Goal: Entertainment & Leisure: Consume media (video, audio)

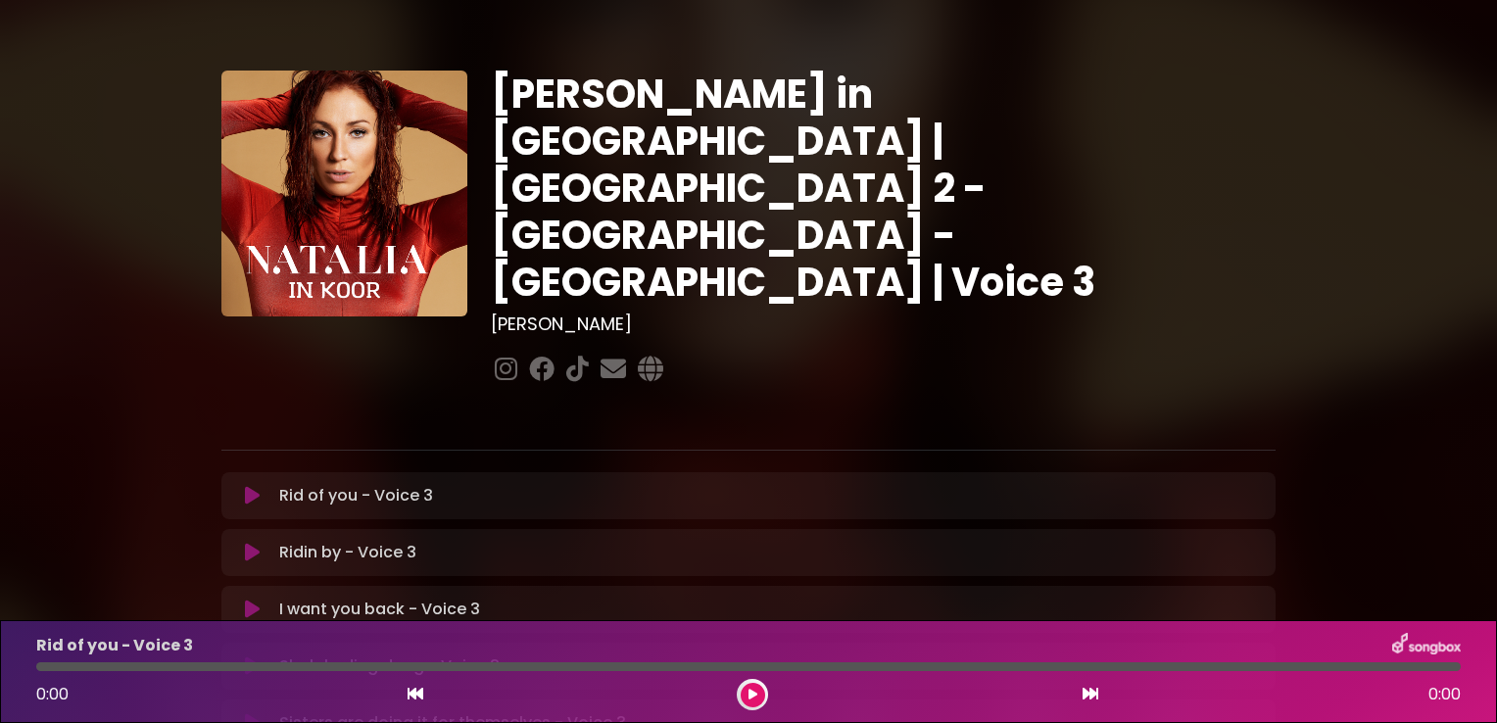
click at [235, 486] on button at bounding box center [252, 496] width 38 height 20
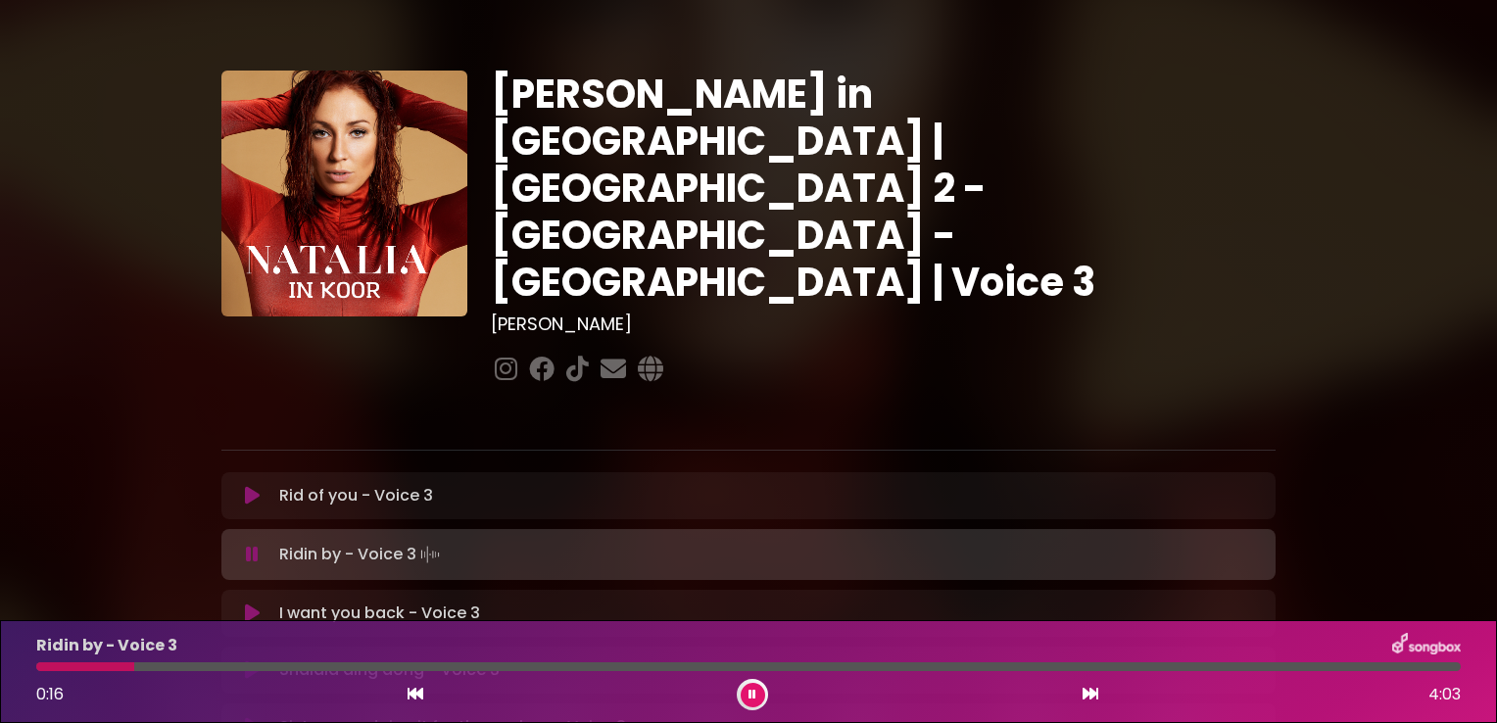
click at [149, 667] on div at bounding box center [748, 666] width 1425 height 9
click at [190, 673] on div "Ridin by - Voice 3 0:20 4:03" at bounding box center [748, 671] width 1448 height 77
click at [194, 667] on div at bounding box center [748, 666] width 1425 height 9
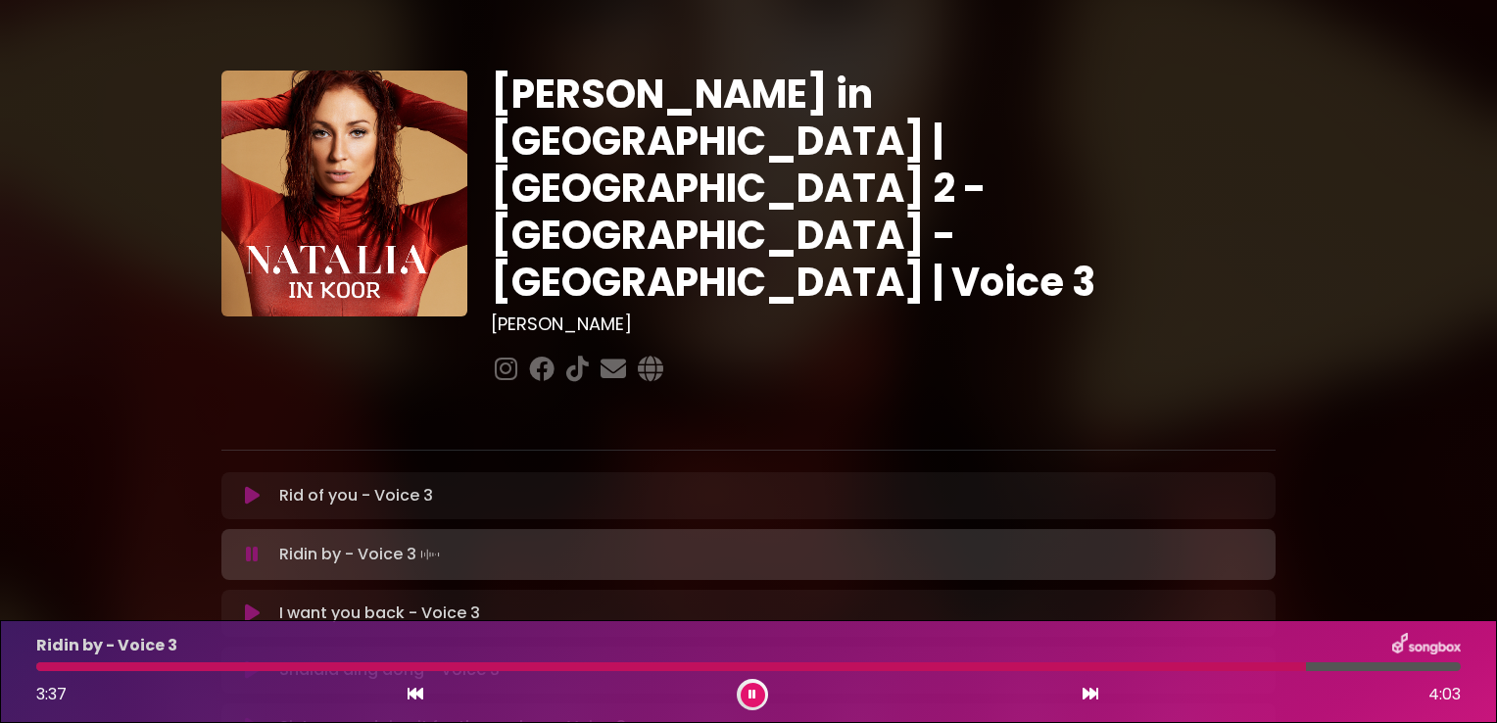
click at [1249, 660] on div "Ridin by - Voice 3 3:37 4:03" at bounding box center [748, 671] width 1448 height 77
click at [1242, 666] on div at bounding box center [675, 666] width 1278 height 9
click at [1163, 668] on div at bounding box center [647, 666] width 1222 height 9
click at [1102, 667] on div at bounding box center [604, 666] width 1136 height 9
click at [1031, 668] on div at bounding box center [573, 666] width 1074 height 9
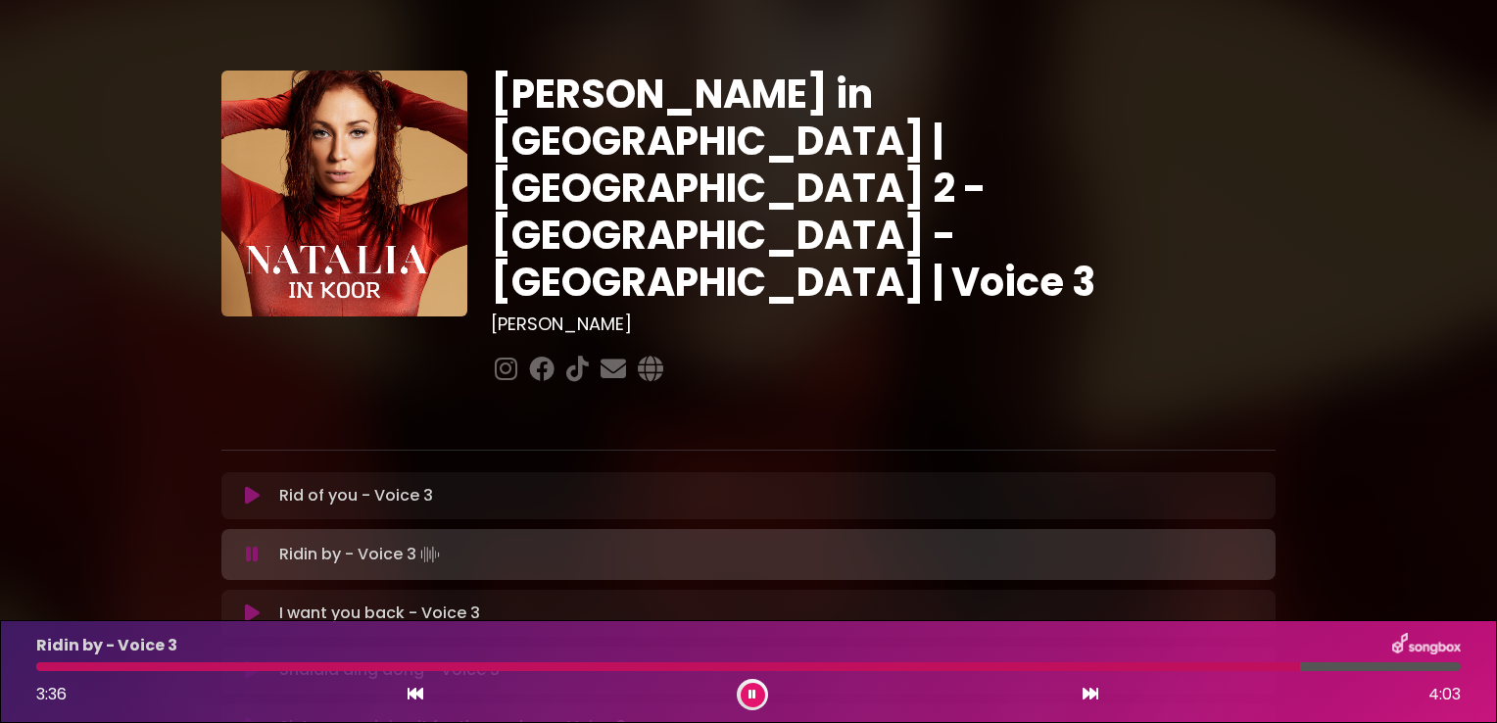
click at [259, 660] on icon at bounding box center [252, 670] width 15 height 20
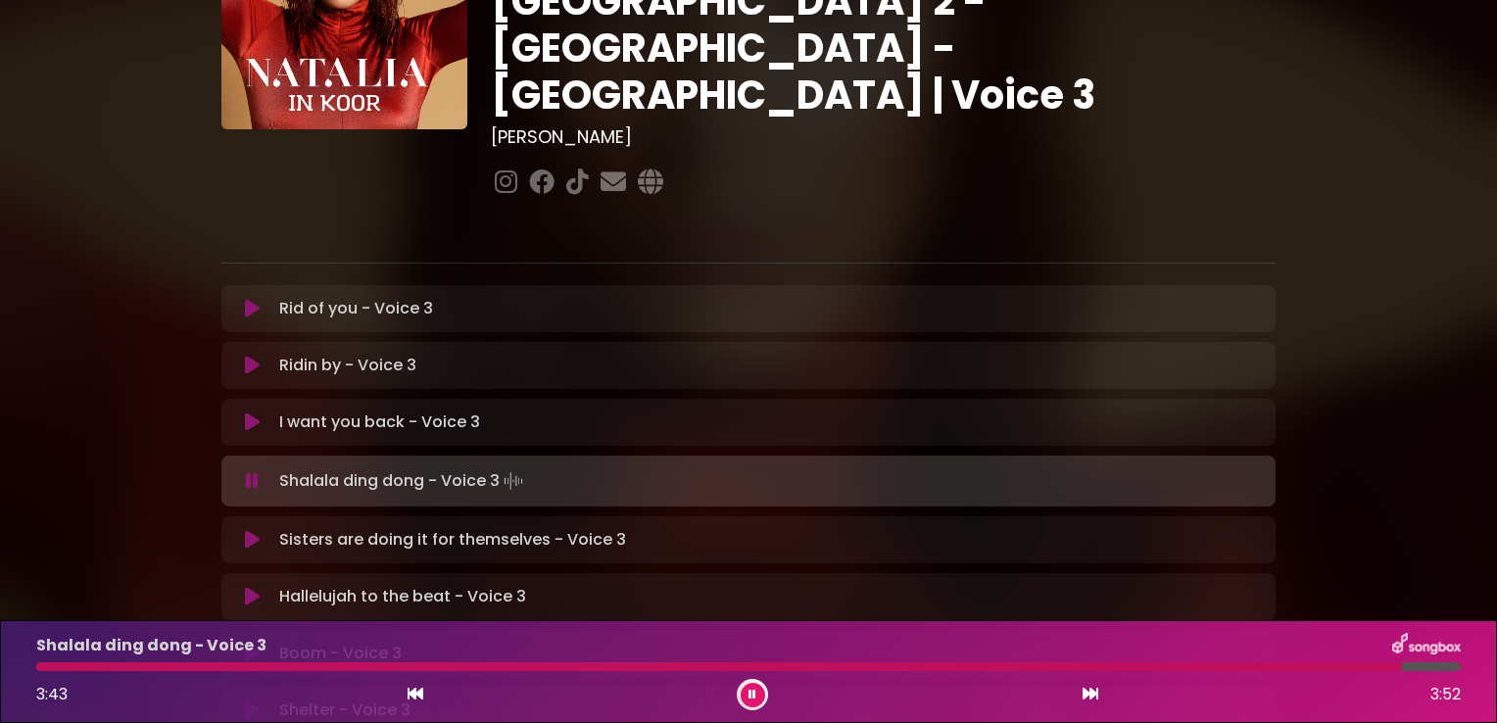
scroll to position [235, 0]
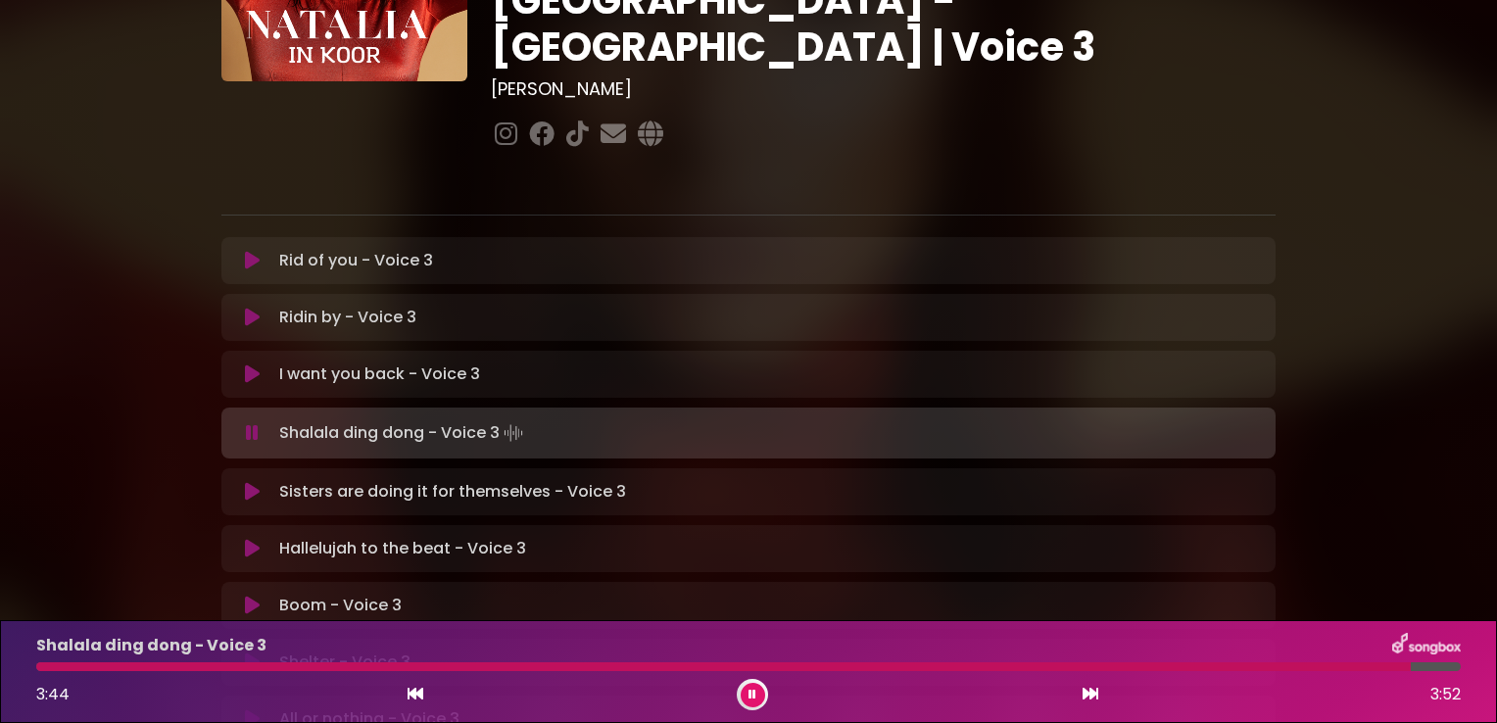
click at [251, 482] on icon at bounding box center [252, 492] width 15 height 20
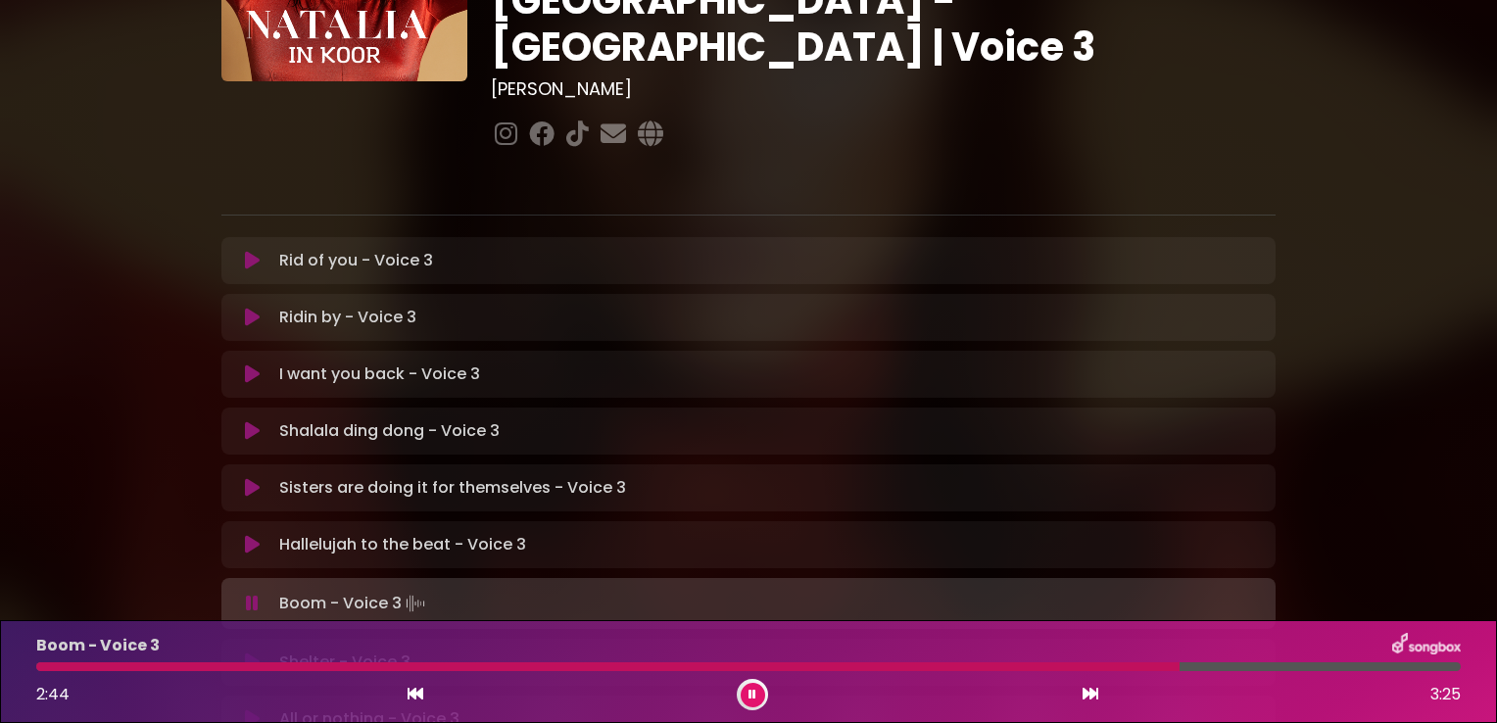
click at [250, 653] on icon at bounding box center [252, 663] width 15 height 20
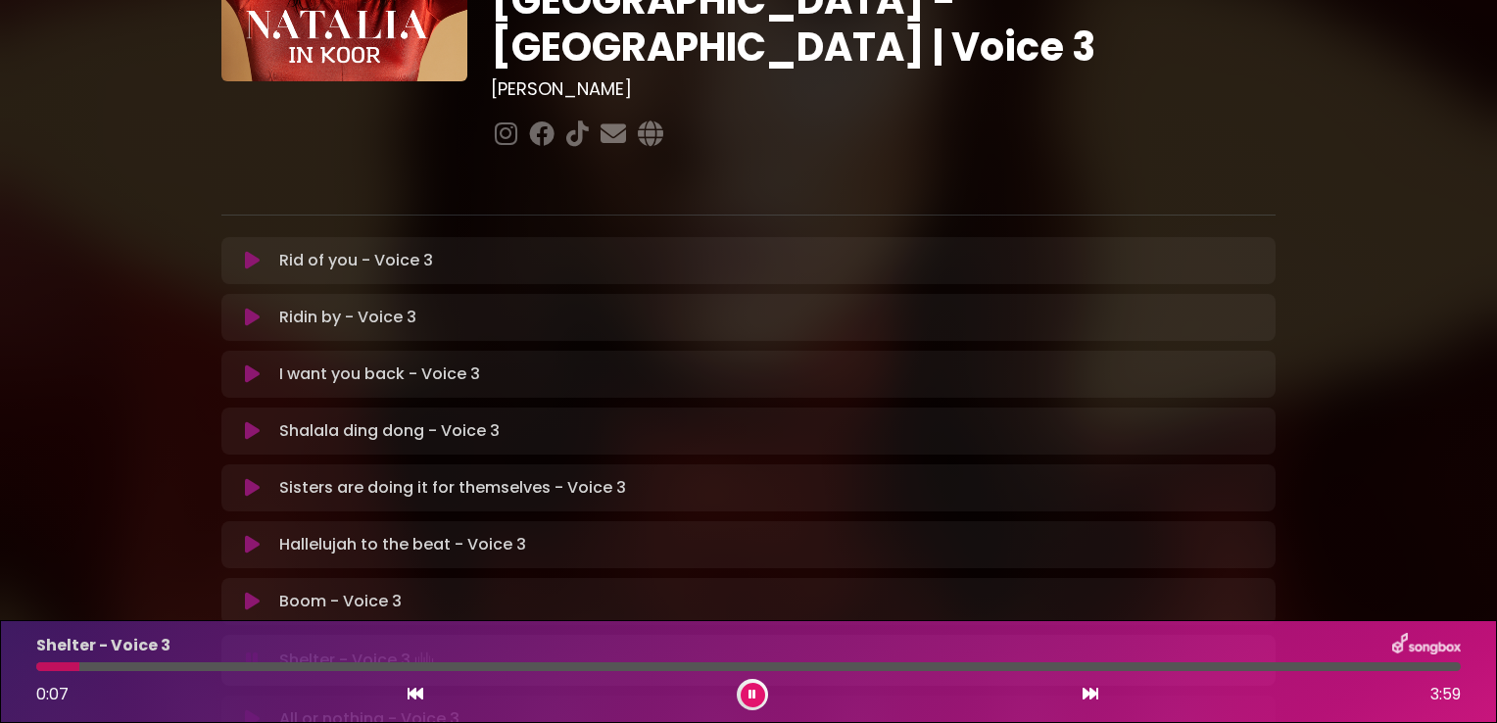
click at [145, 664] on div at bounding box center [748, 666] width 1425 height 9
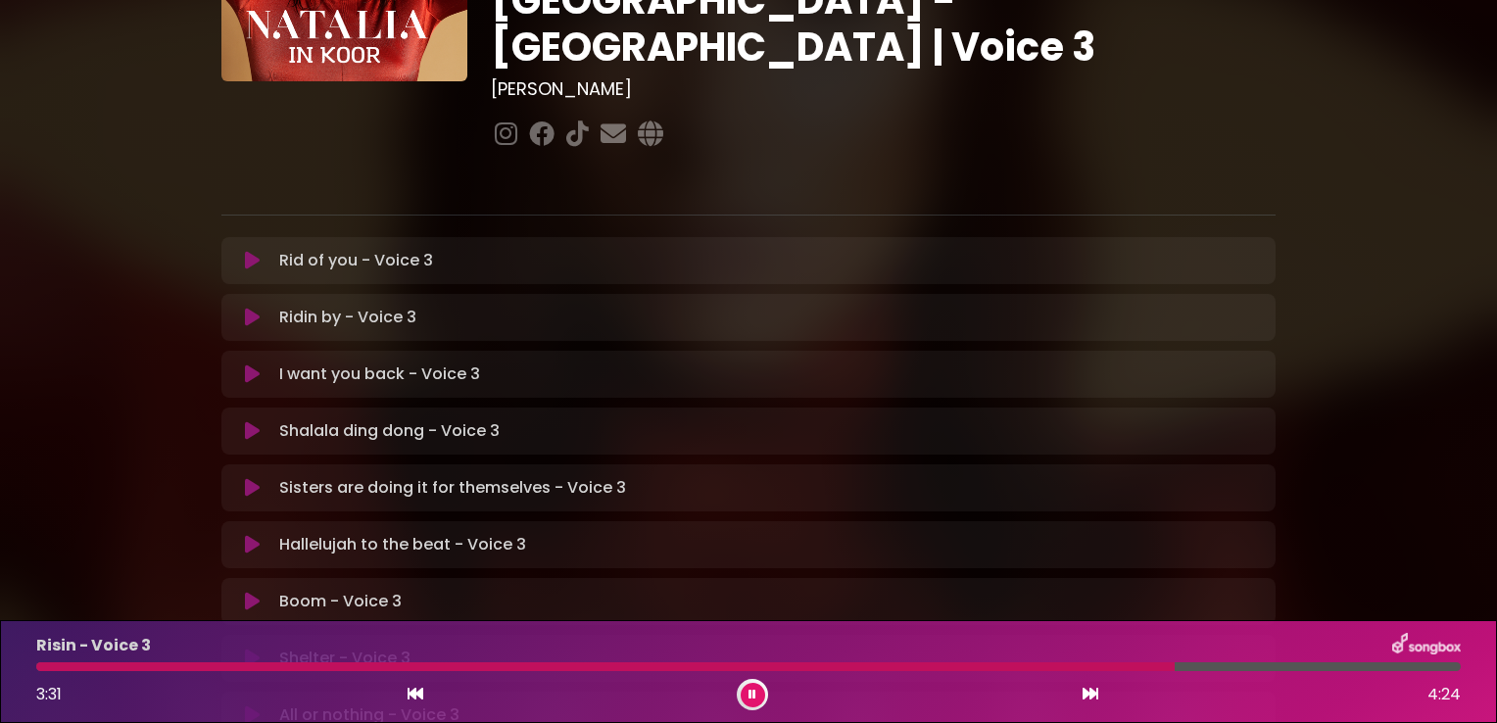
click at [267, 364] on button at bounding box center [252, 374] width 38 height 20
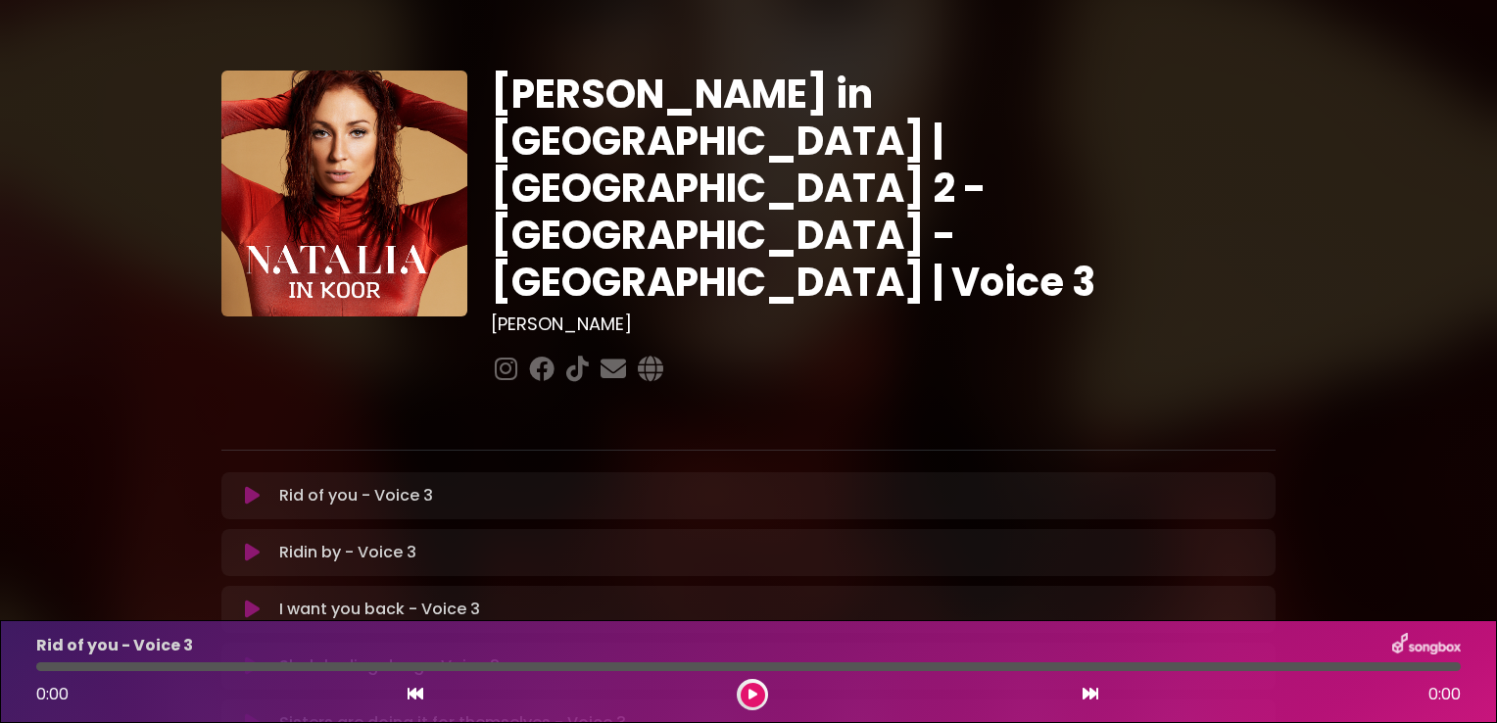
click at [257, 600] on icon at bounding box center [252, 610] width 15 height 20
